Goal: Information Seeking & Learning: Learn about a topic

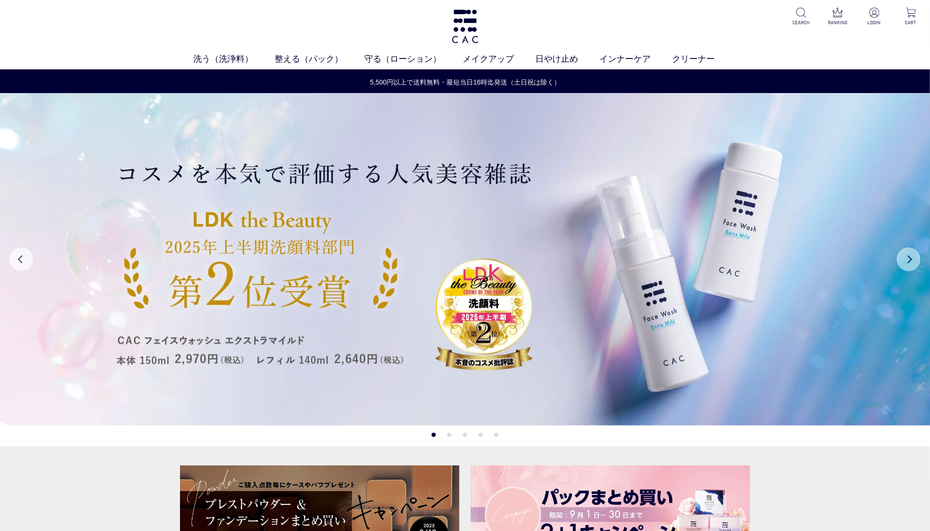
click at [913, 261] on button "Next" at bounding box center [909, 260] width 24 height 24
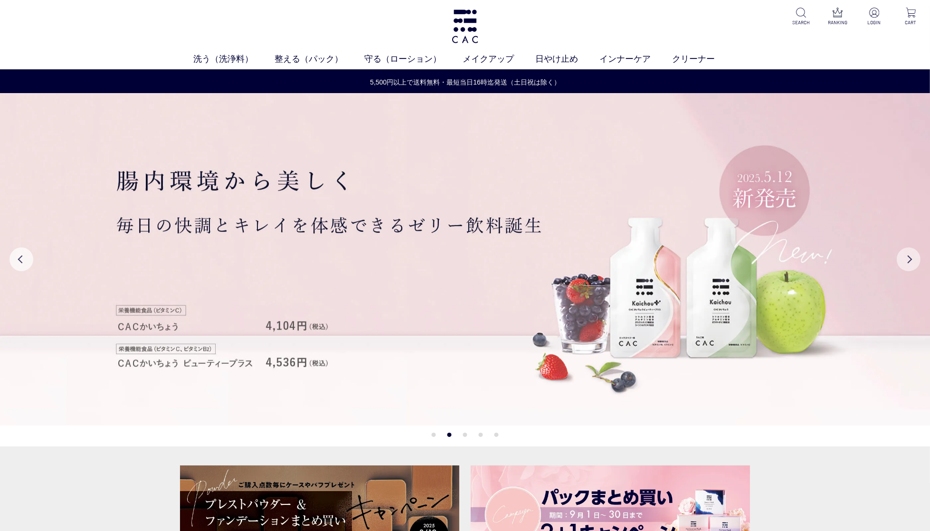
click at [913, 261] on button "Next" at bounding box center [909, 260] width 24 height 24
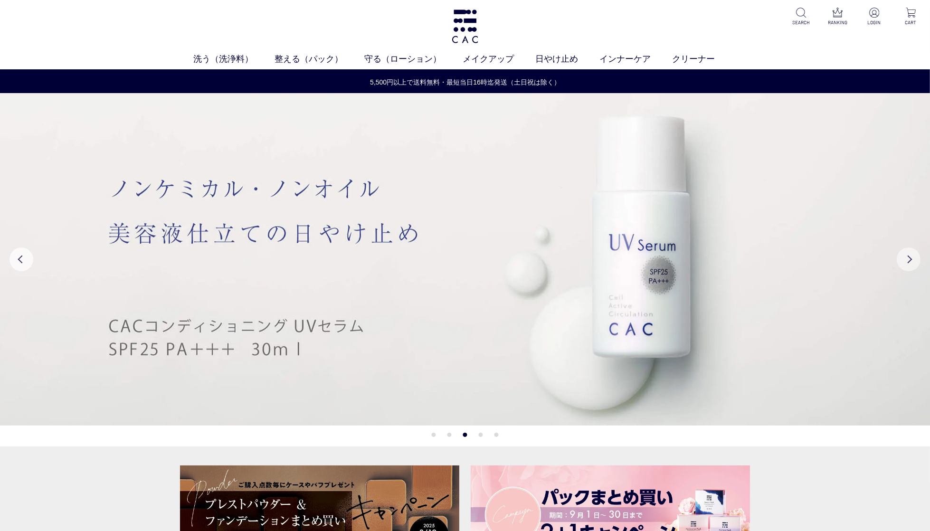
click at [913, 261] on button "Next" at bounding box center [909, 260] width 24 height 24
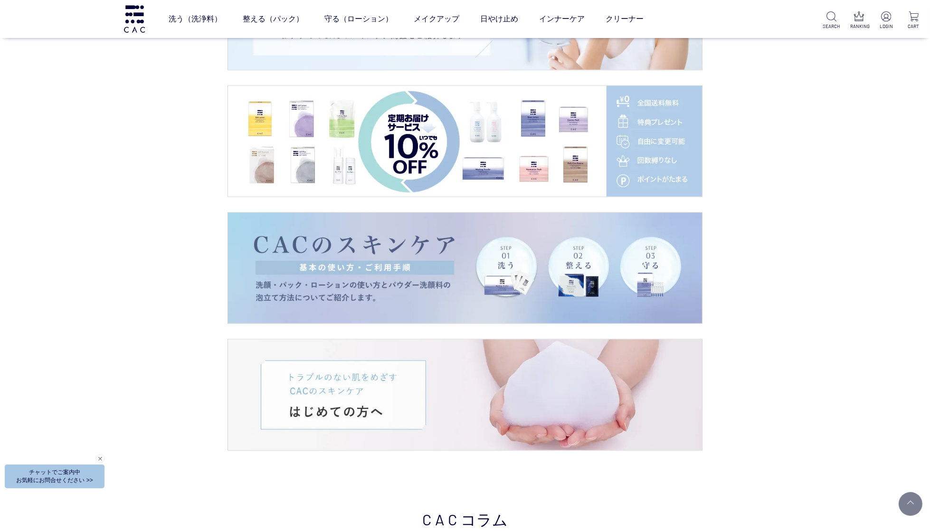
scroll to position [1677, 0]
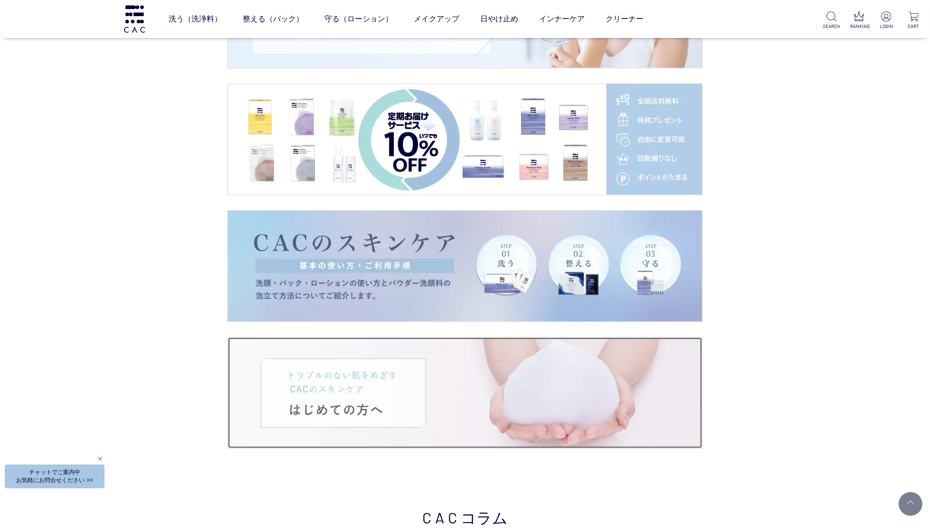
click at [389, 362] on img at bounding box center [465, 393] width 474 height 111
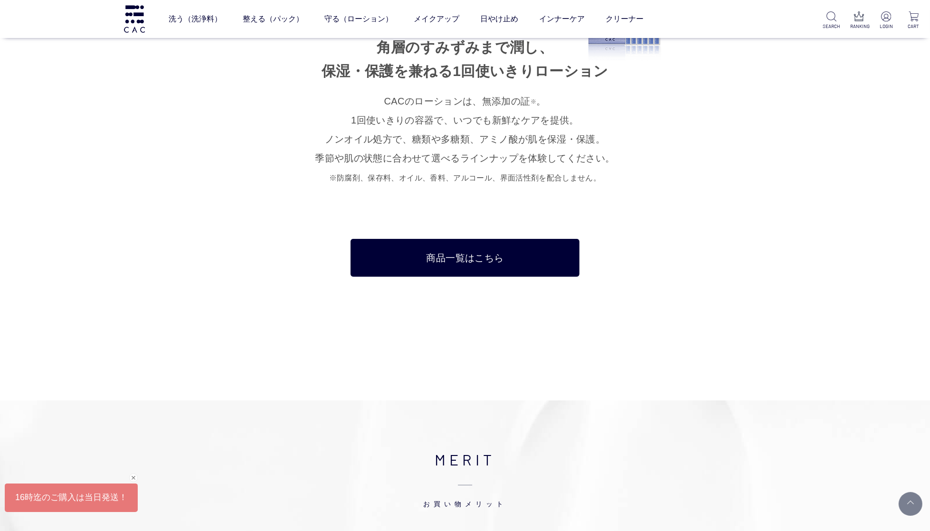
scroll to position [6002, 0]
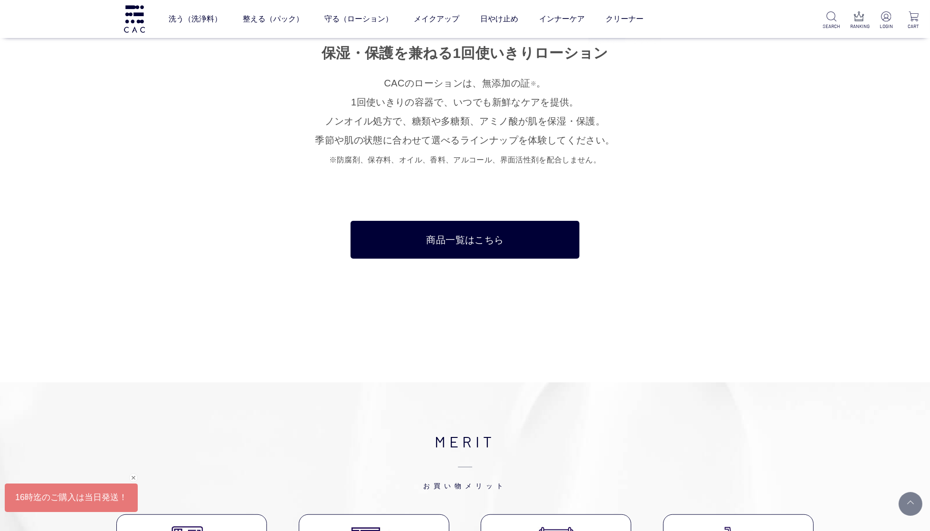
click at [505, 156] on small "※防腐剤、保存料、オイル、香料、アルコール、界面活性剤を配合しません。" at bounding box center [465, 160] width 272 height 8
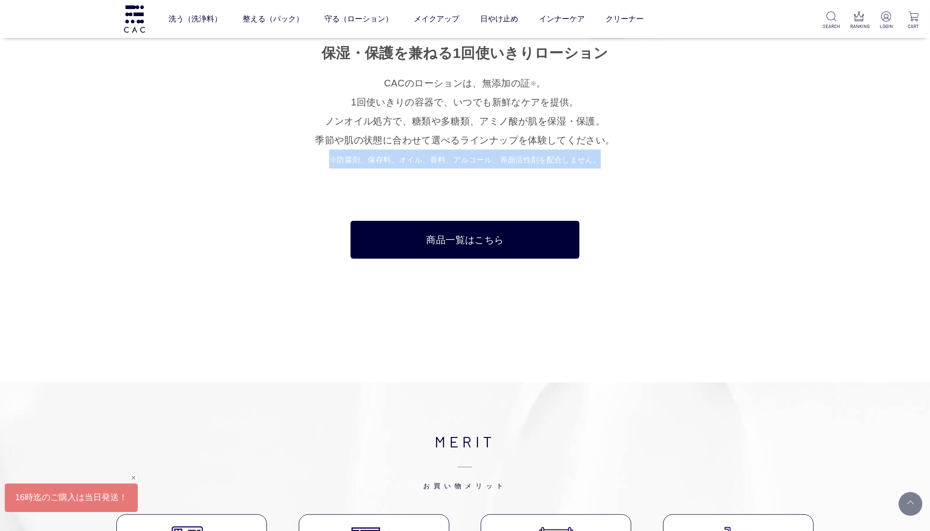
drag, startPoint x: 588, startPoint y: 144, endPoint x: 343, endPoint y: 149, distance: 245.7
click at [343, 149] on p "CACのローションは、無添加の証 ※ 。 1回使いきりの容器で、いつでも新鮮なケアを提供。 ノンオイル処方で、糖類や多糖類、アミノ酸が 肌を保湿・保護。 季節…" at bounding box center [465, 121] width 475 height 95
copy small "※防腐剤、保存料、オイル、香料、アルコール、界面活性剤を配合しません。"
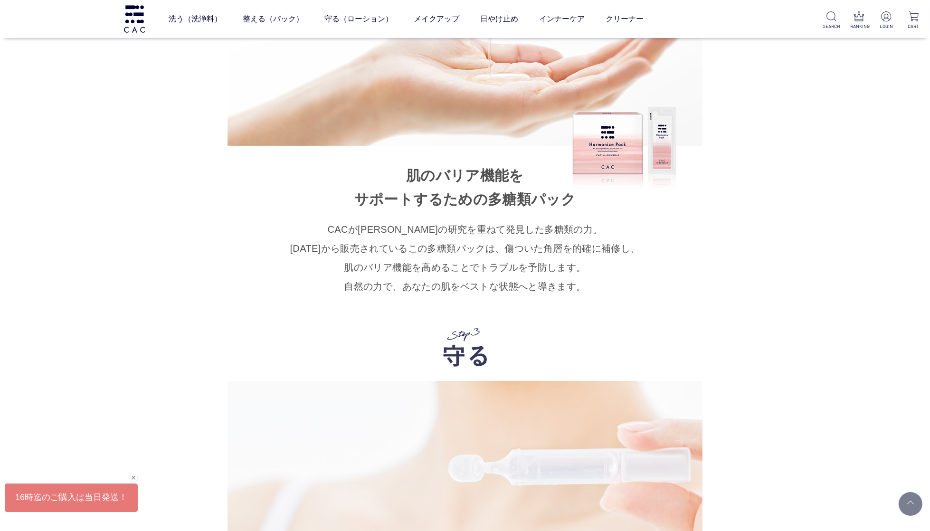
scroll to position [5420, 0]
